Goal: Information Seeking & Learning: Learn about a topic

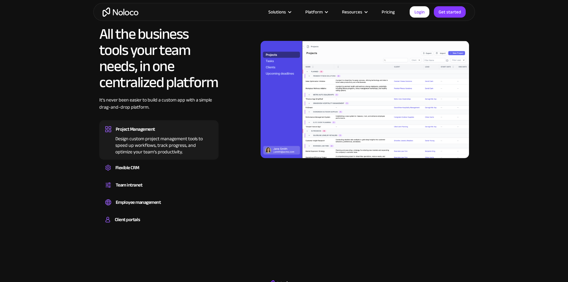
scroll to position [596, 0]
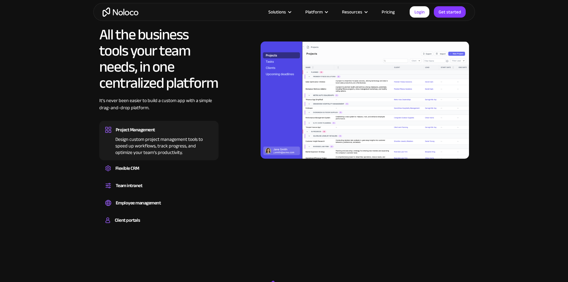
click at [338, 200] on div "All the business tools your team needs, in one centralized platform It’s never …" at bounding box center [284, 128] width 370 height 203
click at [338, 207] on div "All the business tools your team needs, in one centralized platform It’s never …" at bounding box center [284, 128] width 370 height 203
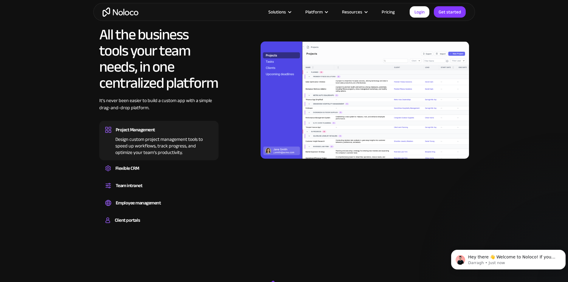
scroll to position [0, 0]
click at [386, 12] on link "Pricing" at bounding box center [388, 12] width 28 height 8
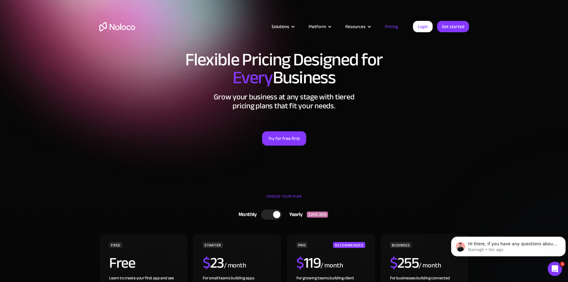
click at [442, 138] on div "Try for free first" at bounding box center [284, 130] width 370 height 29
click at [452, 119] on div "Try for free first" at bounding box center [284, 130] width 370 height 29
click at [268, 58] on h1 "Flexible Pricing Designed for Every Business" at bounding box center [284, 69] width 370 height 36
click at [269, 58] on h1 "Flexible Pricing Designed for Every Business" at bounding box center [284, 69] width 370 height 36
click at [321, 113] on div "Flexible Pricing Designed for Every Business Grow your business at any stage wi…" at bounding box center [284, 104] width 382 height 119
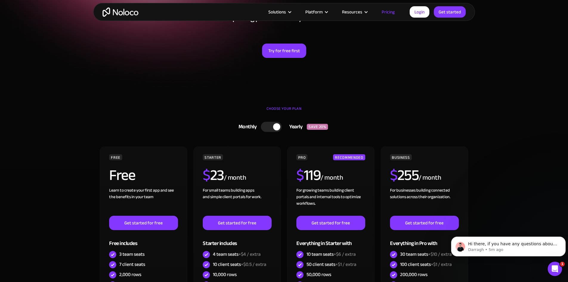
scroll to position [179, 0]
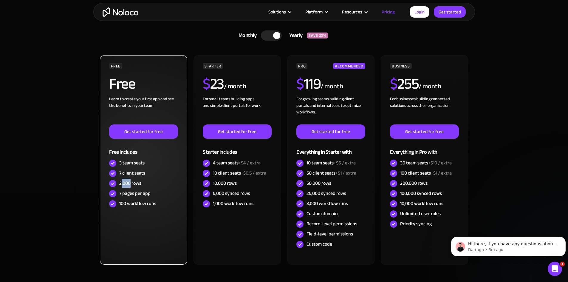
drag, startPoint x: 123, startPoint y: 183, endPoint x: 133, endPoint y: 183, distance: 10.1
click at [133, 183] on div "2,000 rows" at bounding box center [130, 183] width 22 height 7
drag, startPoint x: 122, startPoint y: 196, endPoint x: 138, endPoint y: 195, distance: 15.8
click at [137, 195] on div "7 pages per app" at bounding box center [134, 193] width 31 height 7
click at [138, 195] on div "7 pages per app" at bounding box center [134, 193] width 31 height 7
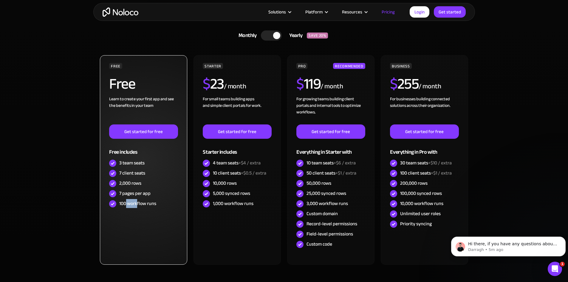
drag, startPoint x: 132, startPoint y: 204, endPoint x: 138, endPoint y: 204, distance: 6.0
click at [137, 204] on div "100 workflow runs" at bounding box center [137, 203] width 37 height 7
click at [138, 204] on div "100 workflow runs" at bounding box center [137, 203] width 37 height 7
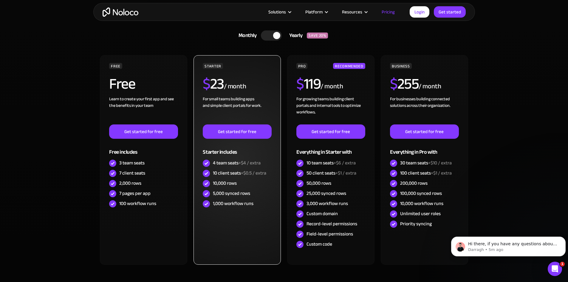
drag, startPoint x: 38, startPoint y: 188, endPoint x: 276, endPoint y: 118, distance: 248.0
click at [48, 186] on section "CHOOSE YOUR PLAN Monthly Yearly SAVE 20% Monthly Yearly SAVE 20% FREE Free Lear…" at bounding box center [284, 163] width 568 height 313
